Goal: Transaction & Acquisition: Book appointment/travel/reservation

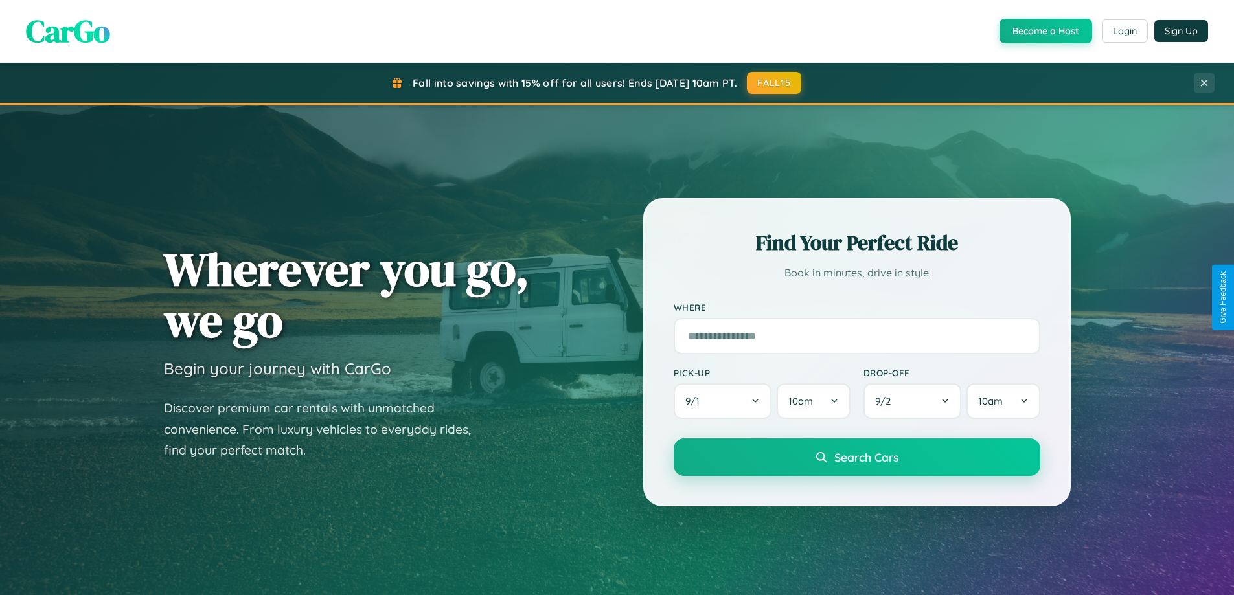
scroll to position [891, 0]
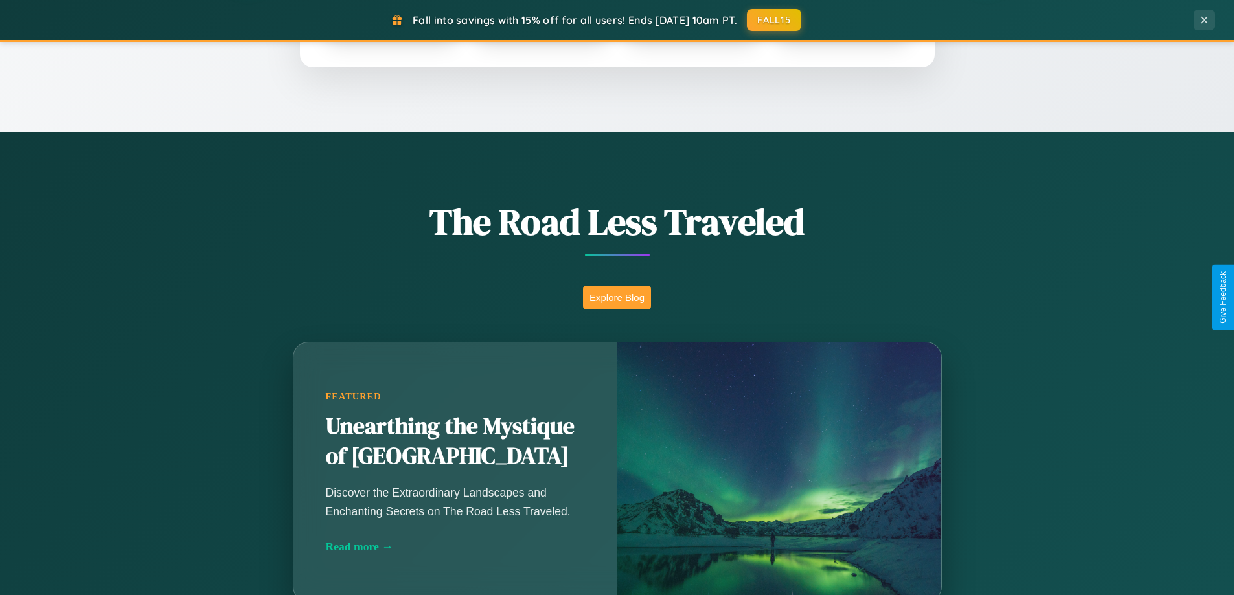
click at [617, 297] on button "Explore Blog" at bounding box center [617, 298] width 68 height 24
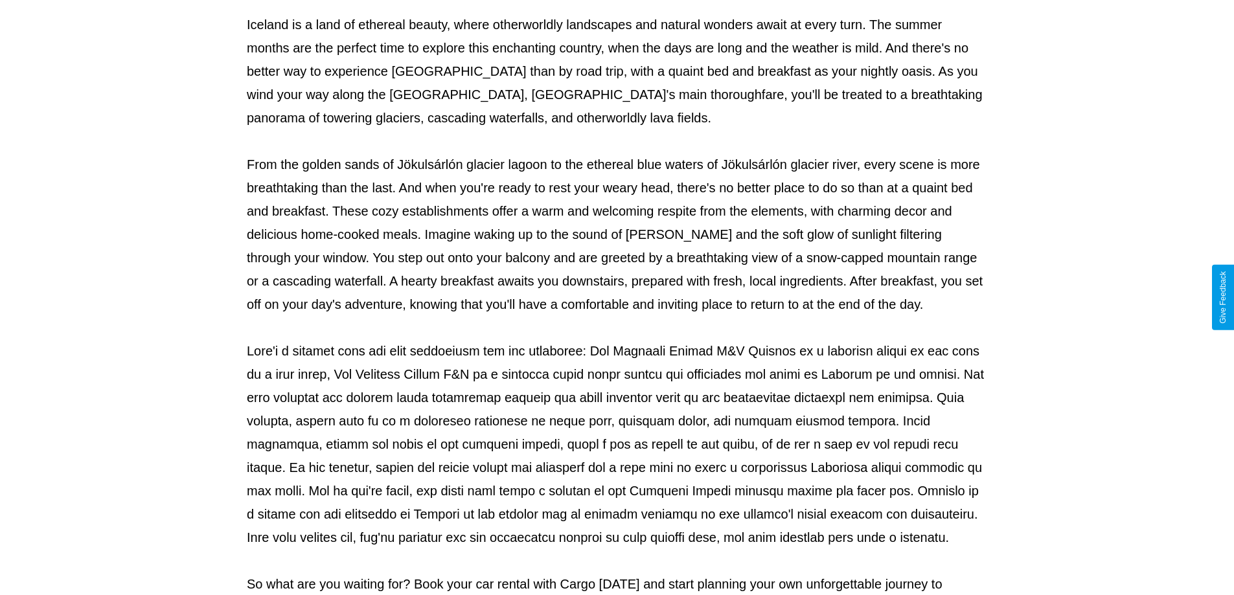
scroll to position [419, 0]
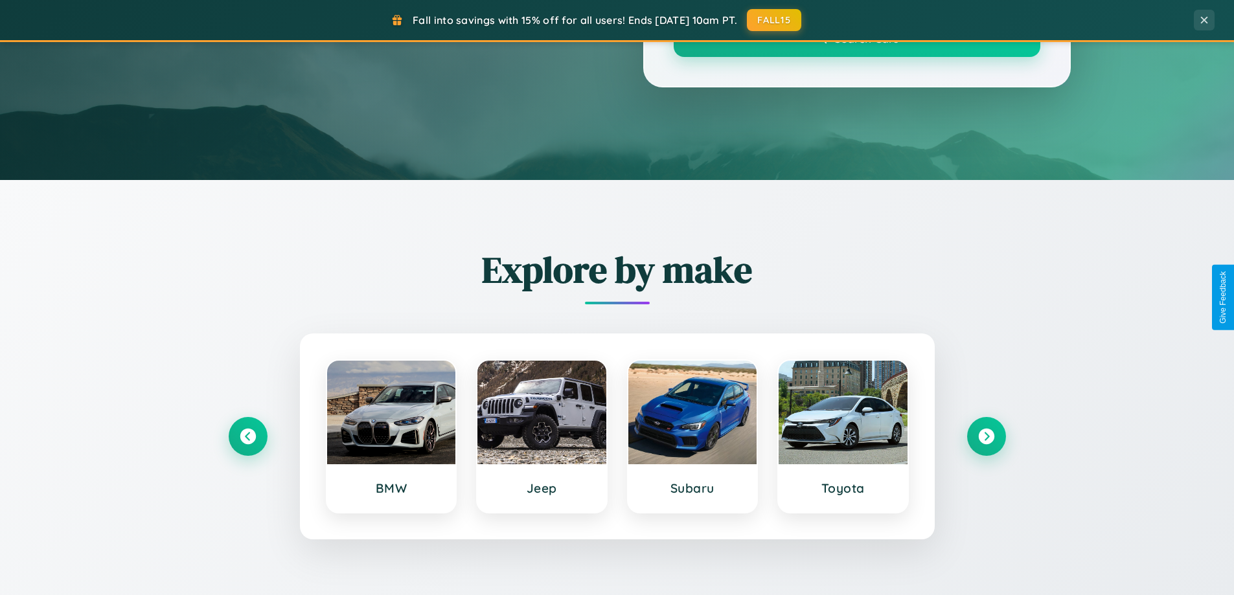
scroll to position [891, 0]
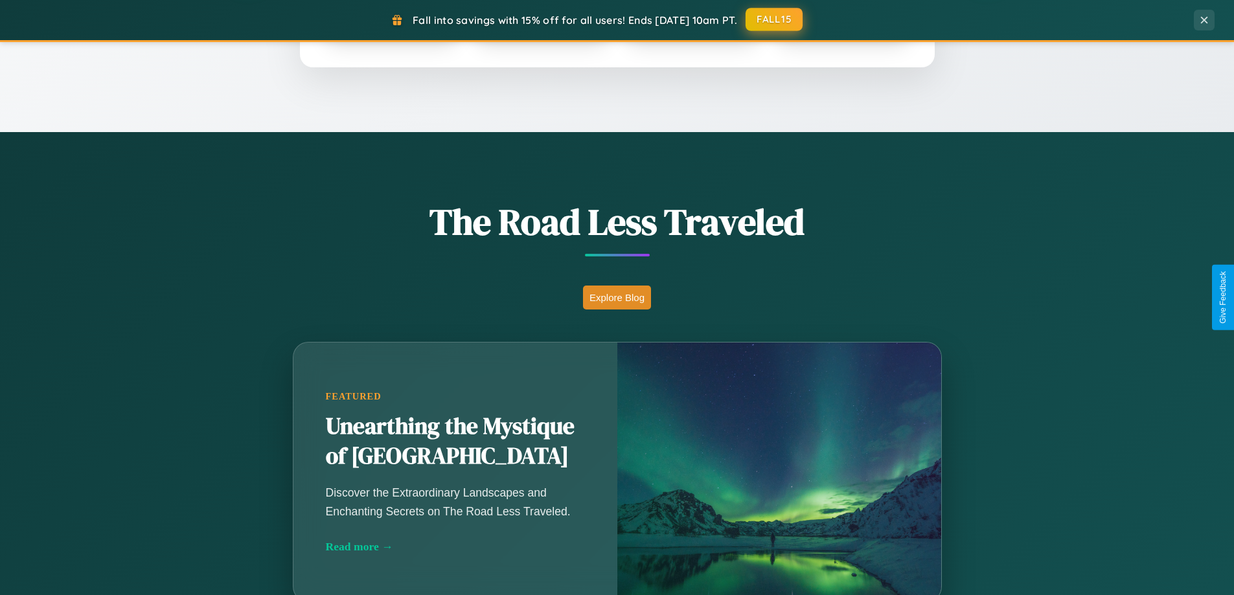
click at [775, 19] on button "FALL15" at bounding box center [774, 19] width 57 height 23
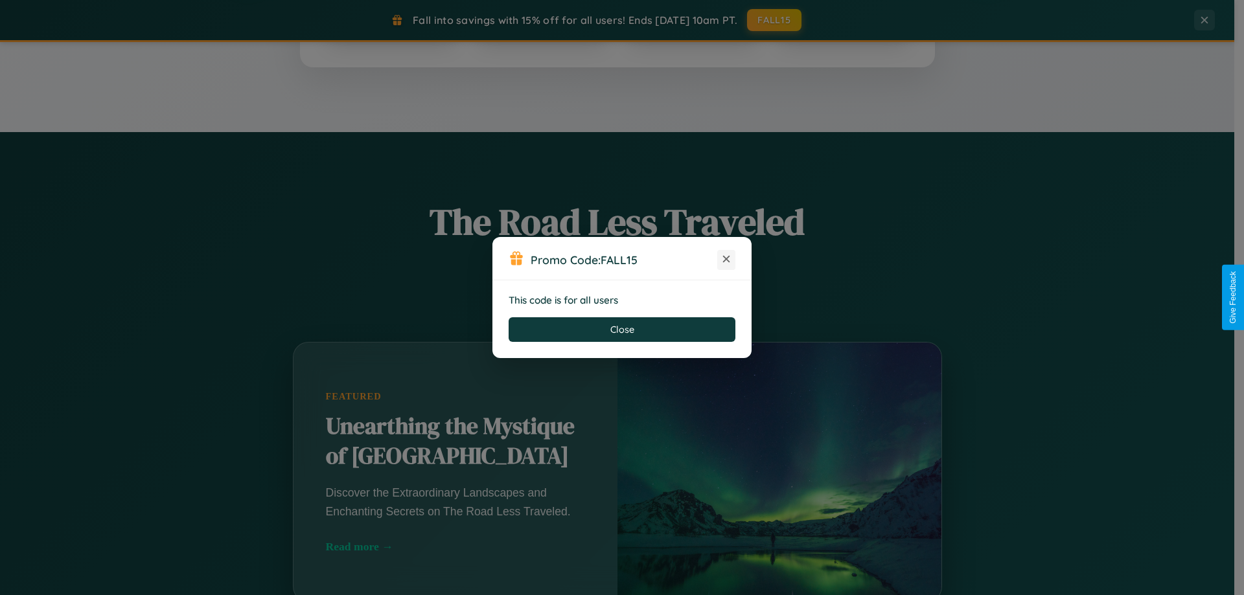
click at [726, 260] on icon at bounding box center [726, 259] width 13 height 13
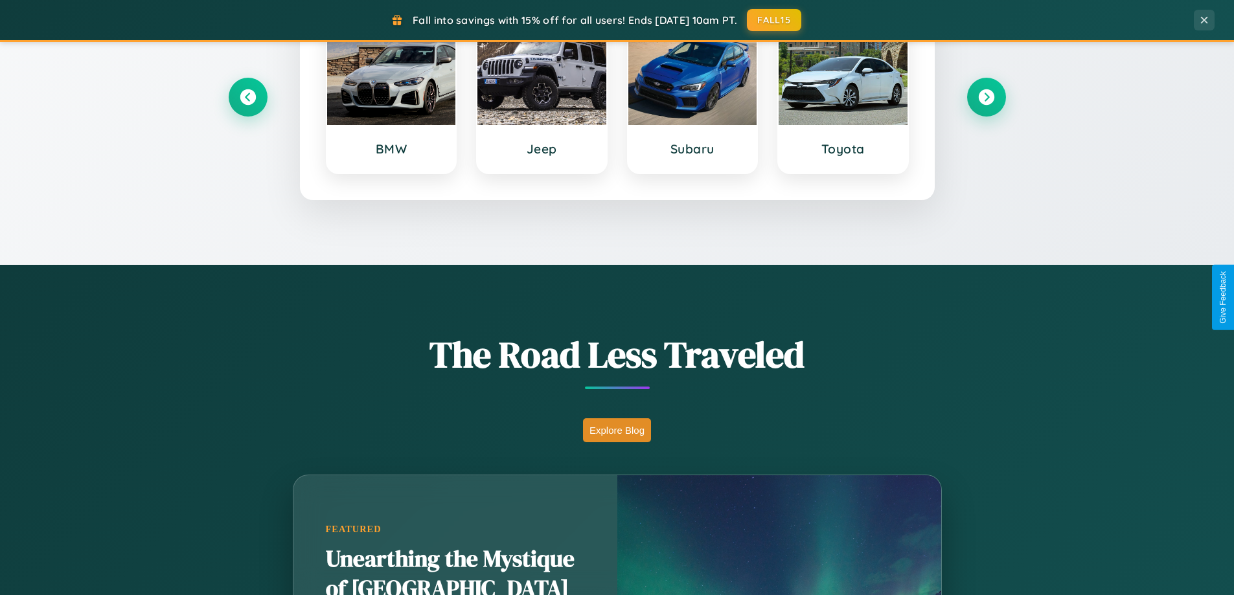
scroll to position [558, 0]
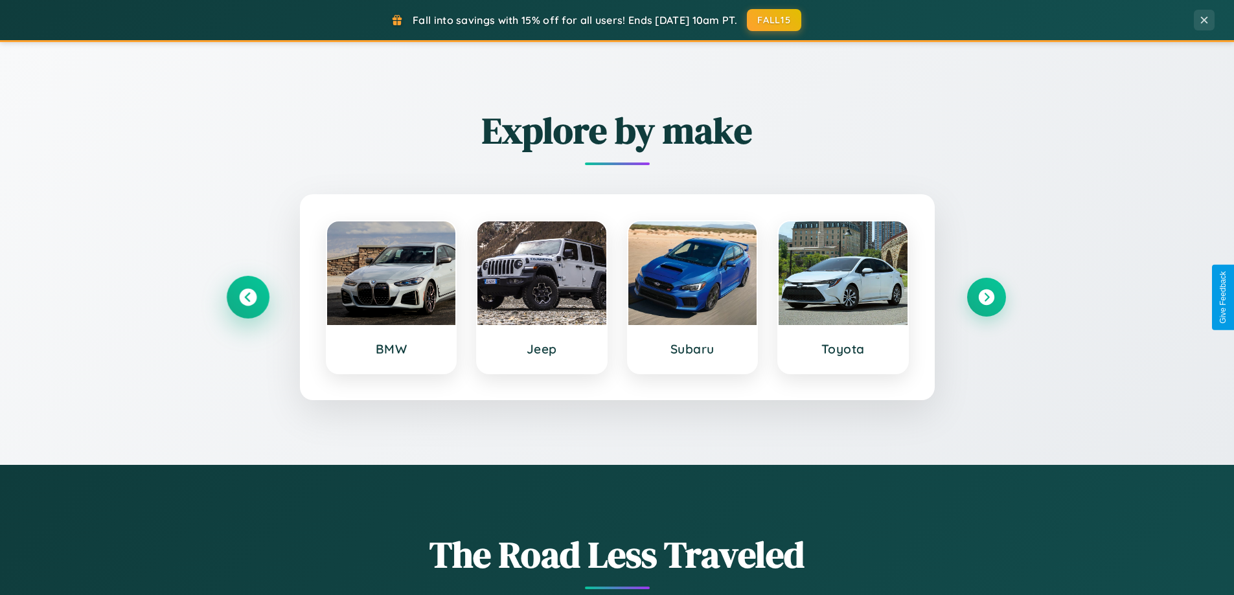
click at [247, 297] on icon at bounding box center [247, 297] width 17 height 17
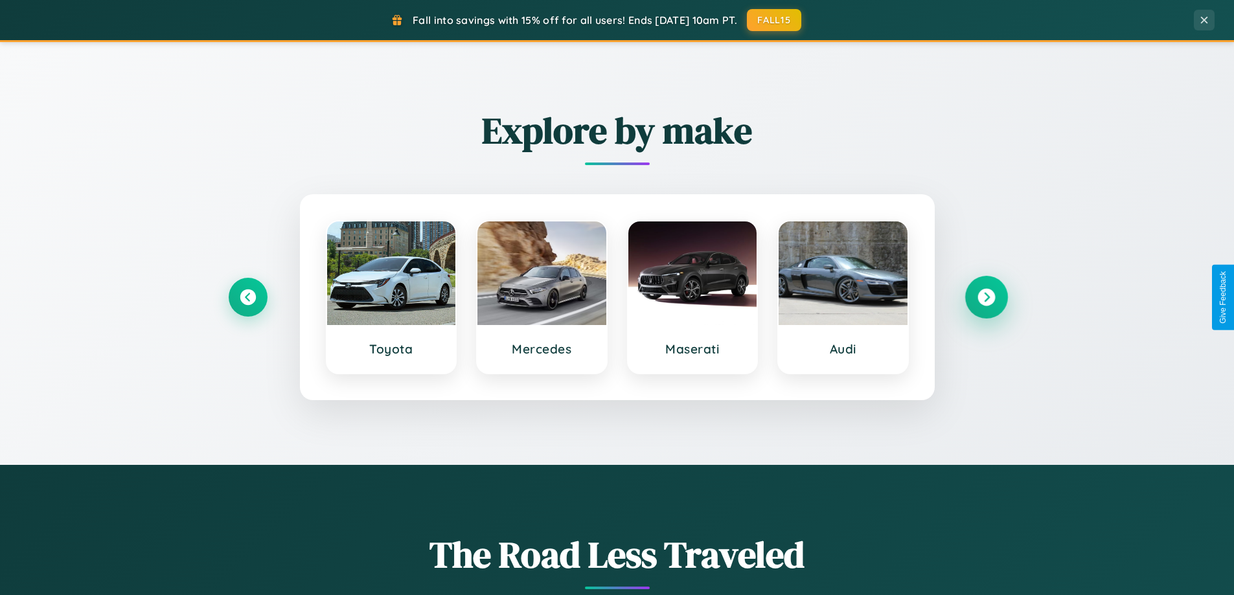
click at [986, 297] on icon at bounding box center [986, 297] width 17 height 17
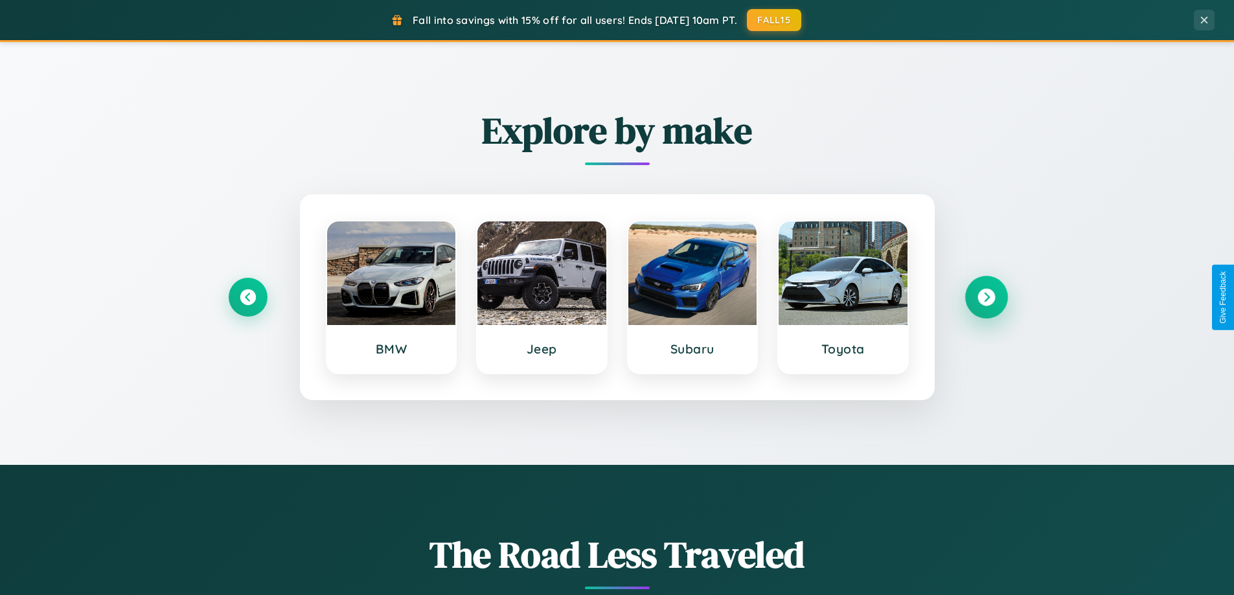
click at [986, 297] on icon at bounding box center [986, 297] width 17 height 17
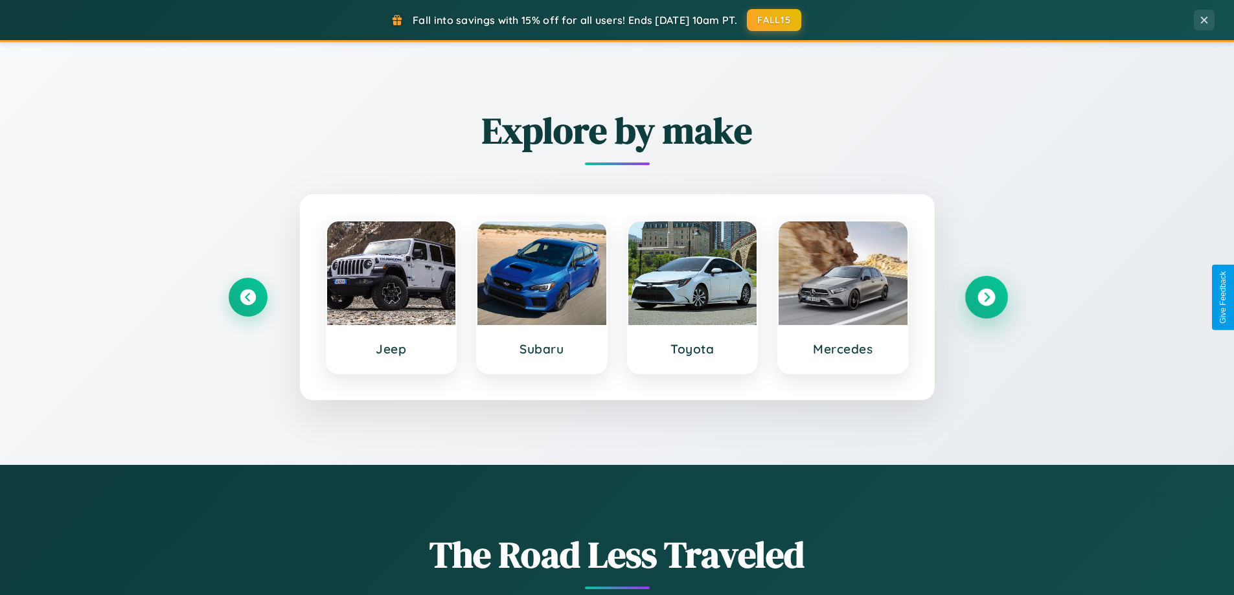
click at [986, 297] on icon at bounding box center [986, 297] width 17 height 17
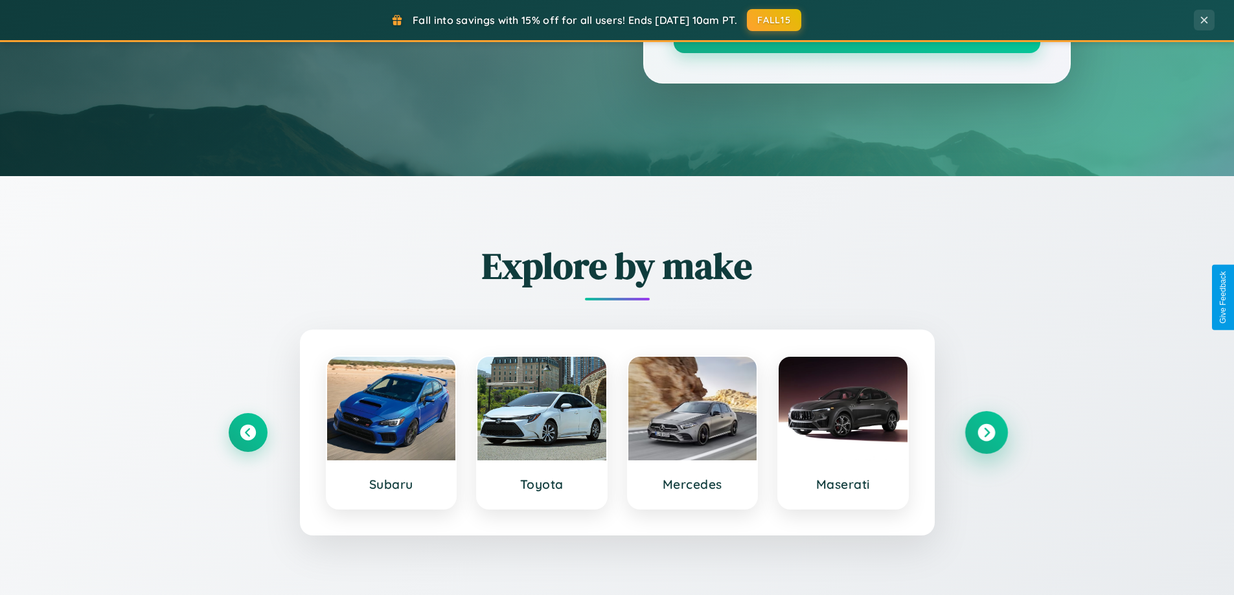
scroll to position [38, 0]
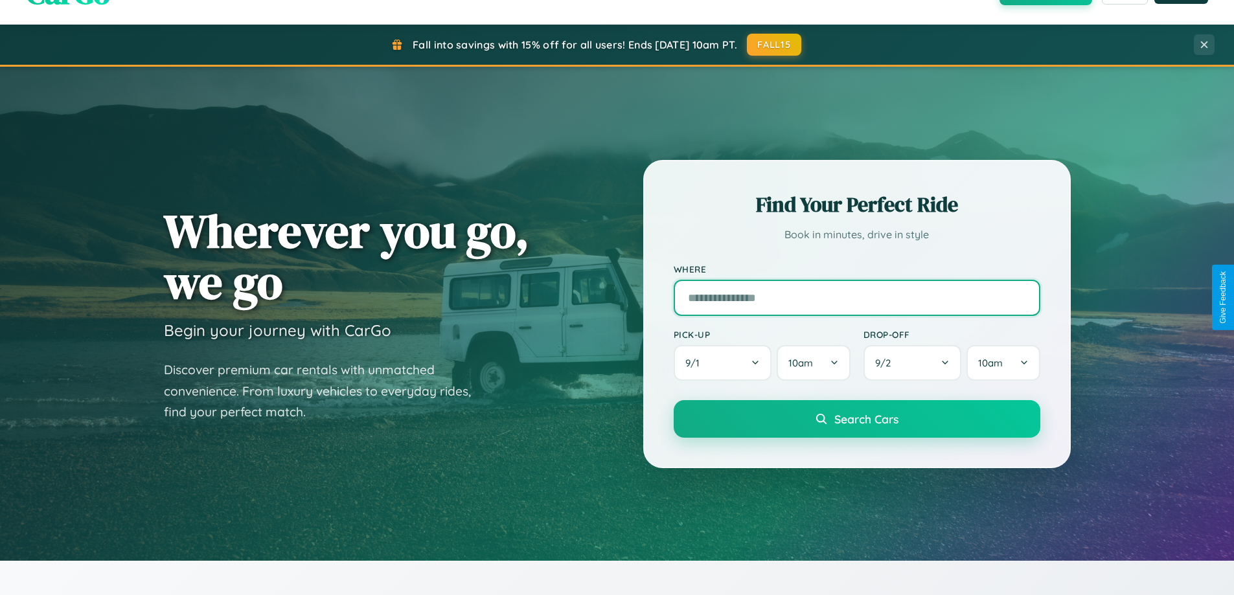
click at [856, 297] on input "text" at bounding box center [857, 298] width 367 height 36
type input "******"
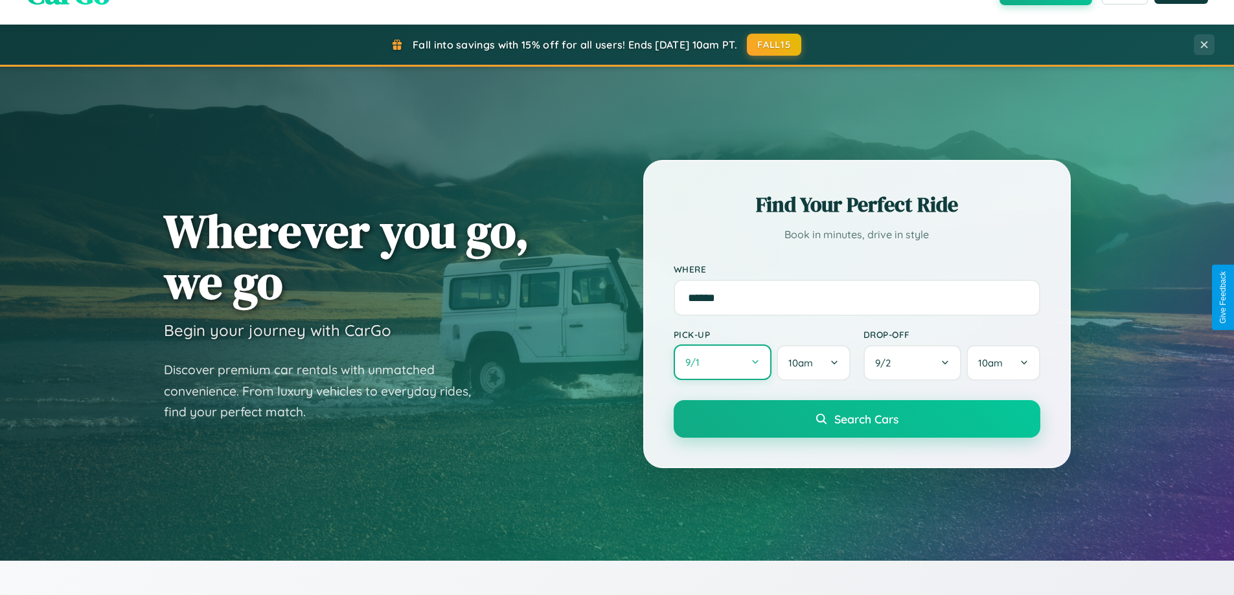
click at [722, 363] on button "9 / 1" at bounding box center [723, 363] width 98 height 36
select select "*"
select select "****"
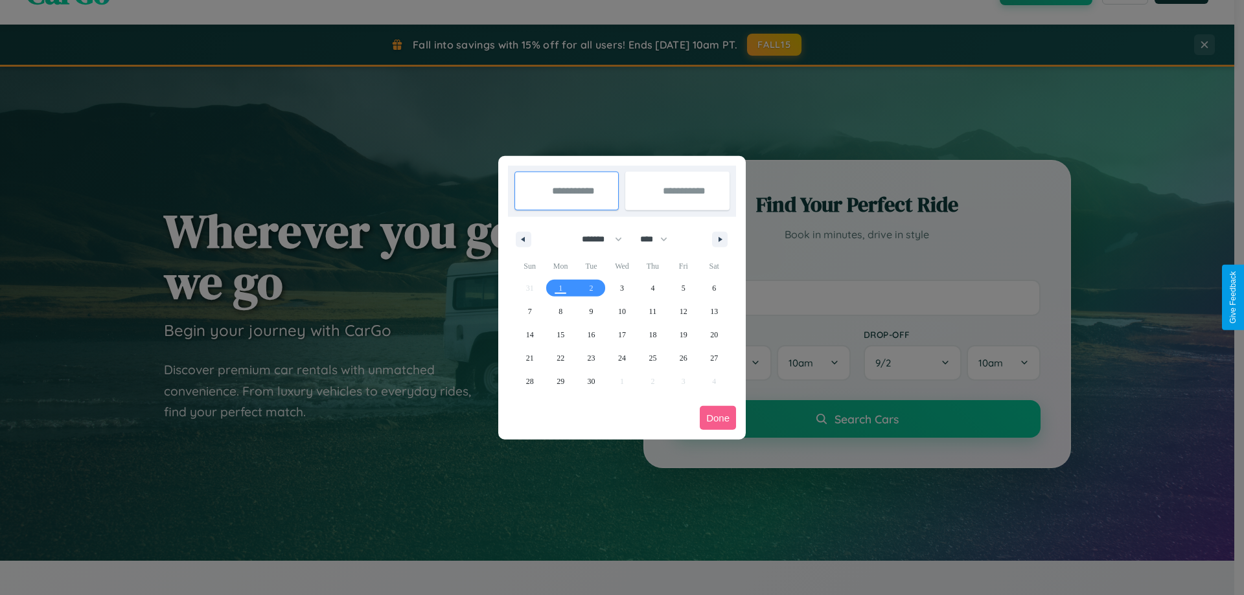
drag, startPoint x: 596, startPoint y: 239, endPoint x: 622, endPoint y: 260, distance: 33.2
click at [596, 239] on select "******* ******** ***** ***** *** **** **** ****** ********* ******* ******** **…" at bounding box center [599, 239] width 55 height 21
click at [683, 358] on span "26" at bounding box center [684, 358] width 8 height 23
type input "**********"
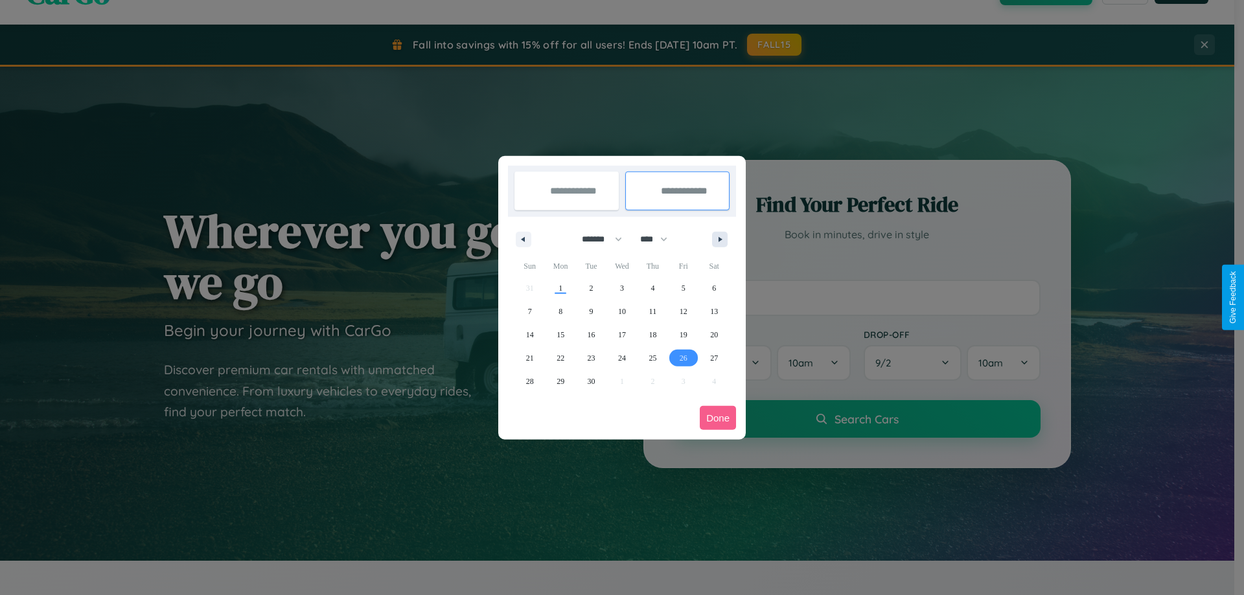
click at [720, 239] on icon "button" at bounding box center [722, 239] width 6 height 5
select select "*"
click at [560, 311] on span "6" at bounding box center [560, 311] width 4 height 23
type input "**********"
select select "*"
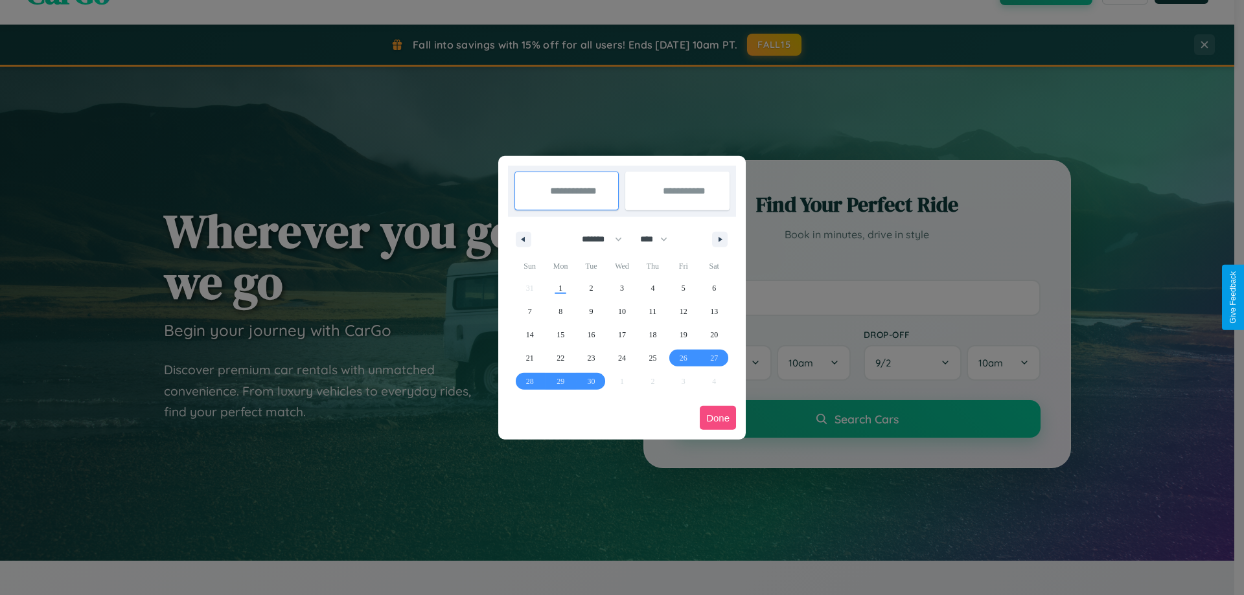
click at [718, 418] on button "Done" at bounding box center [718, 418] width 36 height 24
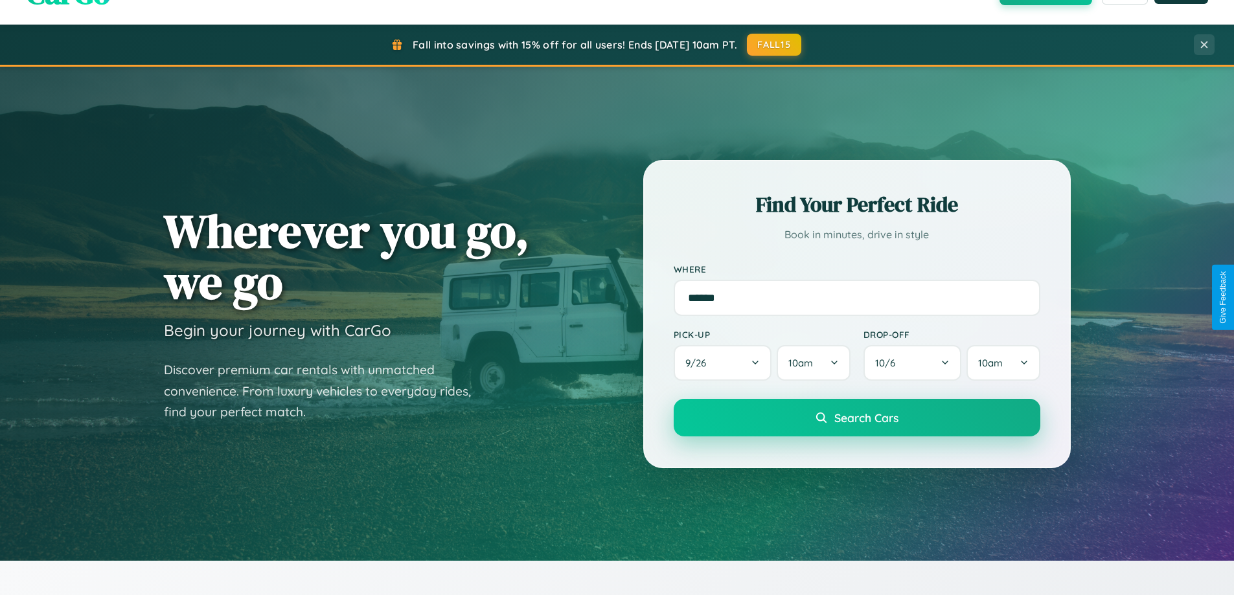
click at [856, 418] on span "Search Cars" at bounding box center [866, 418] width 64 height 14
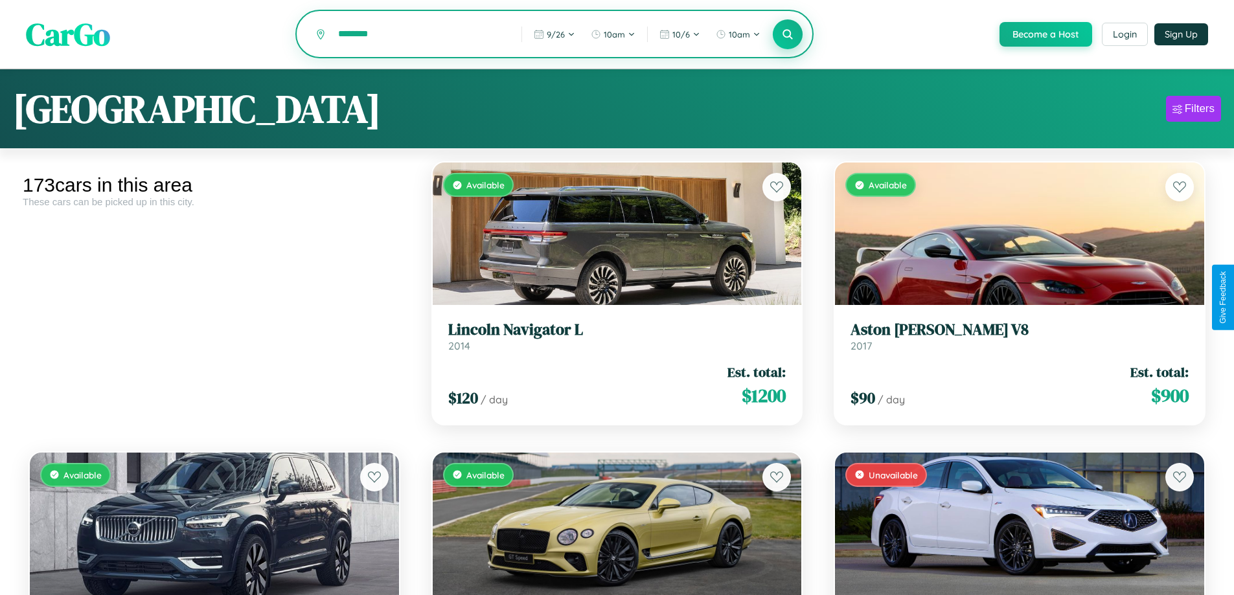
type input "********"
click at [787, 35] on icon at bounding box center [788, 34] width 12 height 12
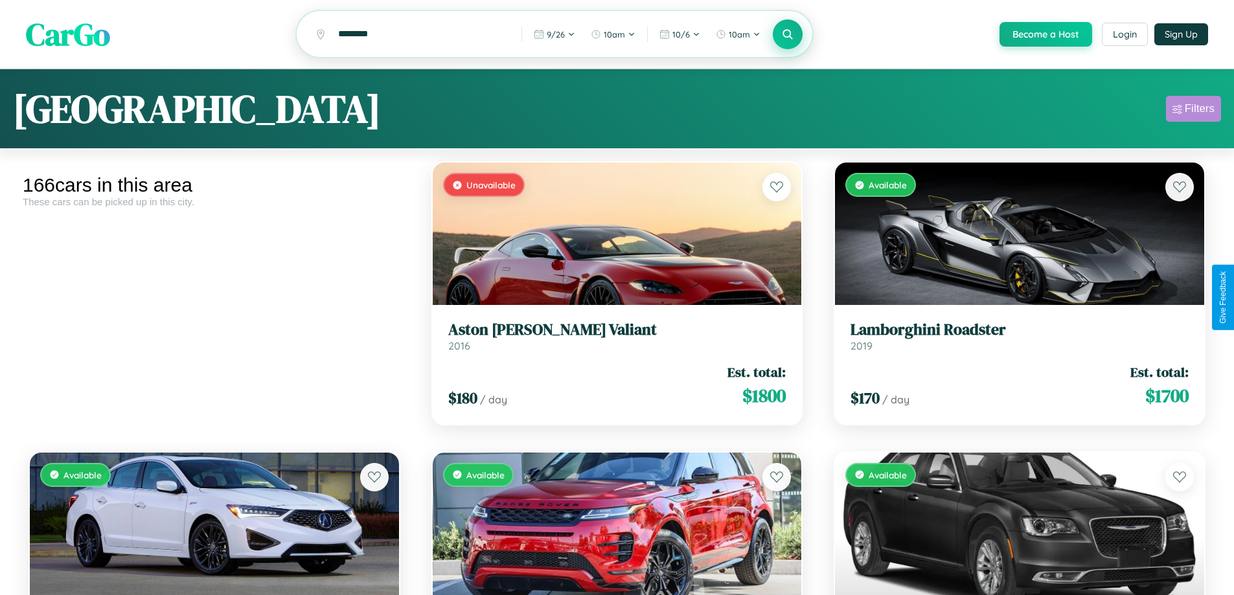
click at [1193, 111] on div "Filters" at bounding box center [1200, 108] width 30 height 13
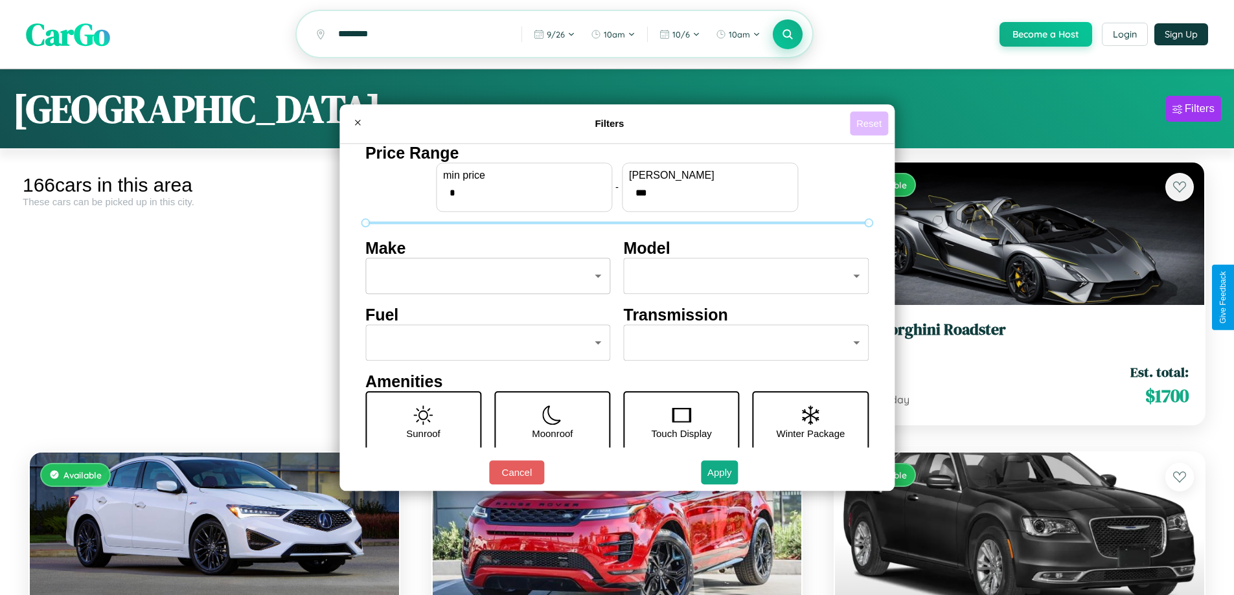
click at [871, 123] on button "Reset" at bounding box center [869, 123] width 38 height 24
